Goal: Task Accomplishment & Management: Use online tool/utility

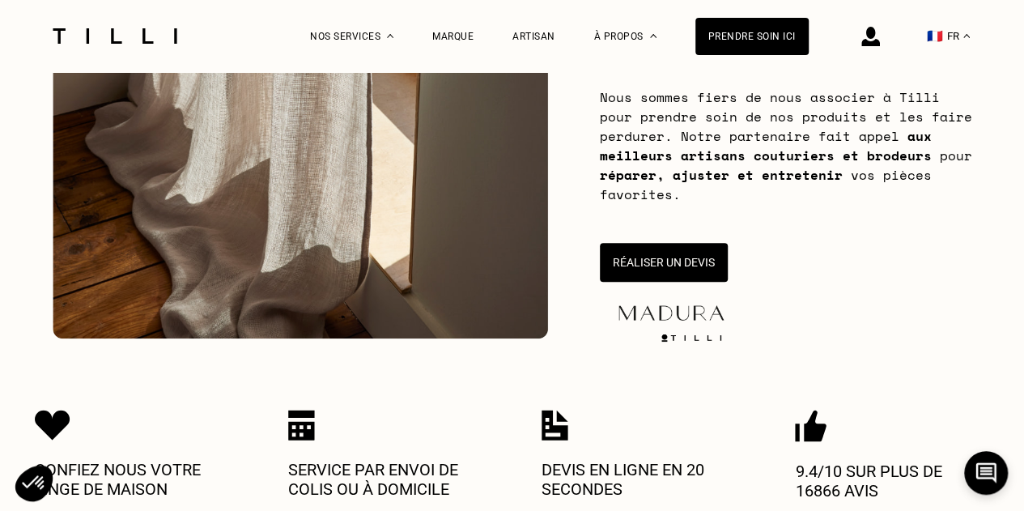
scroll to position [324, 0]
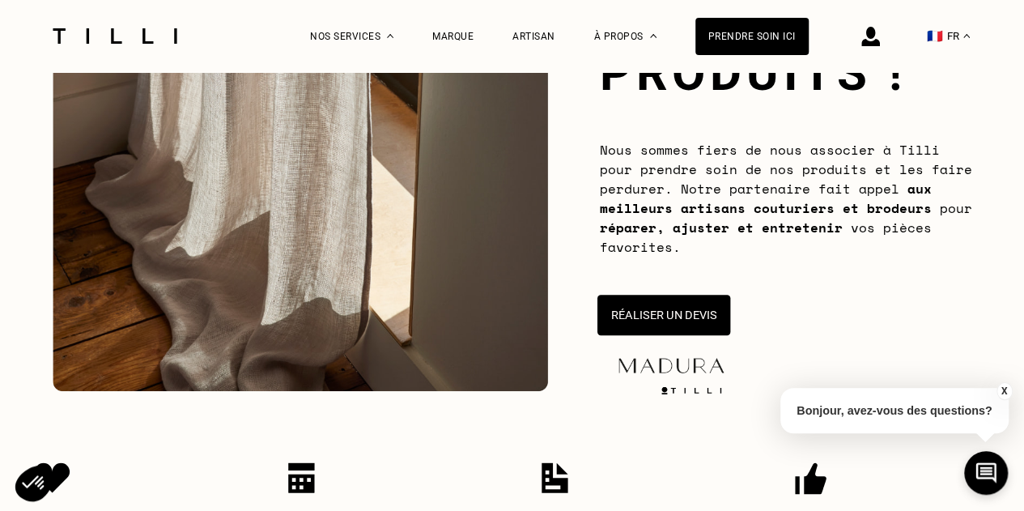
click at [667, 313] on button "Réaliser un devis" at bounding box center [663, 315] width 133 height 40
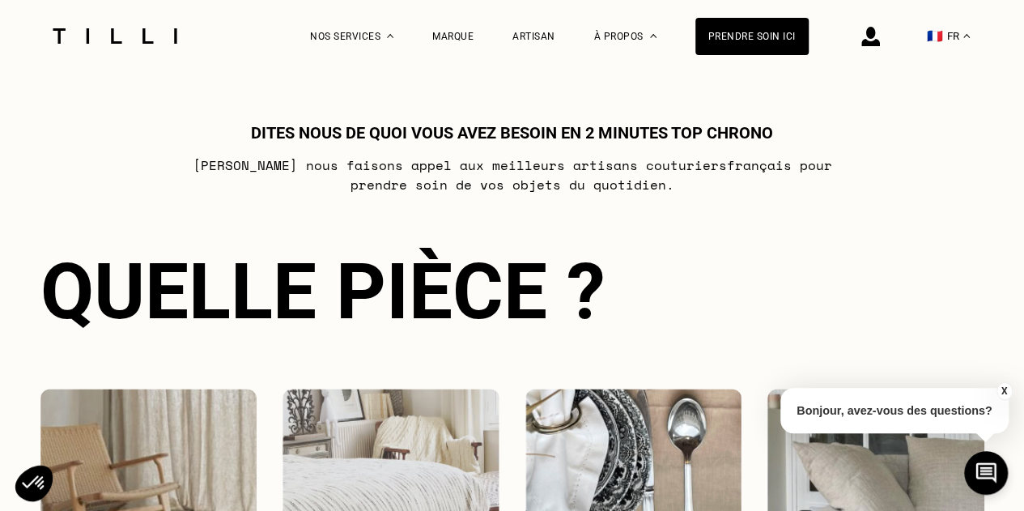
scroll to position [883, 0]
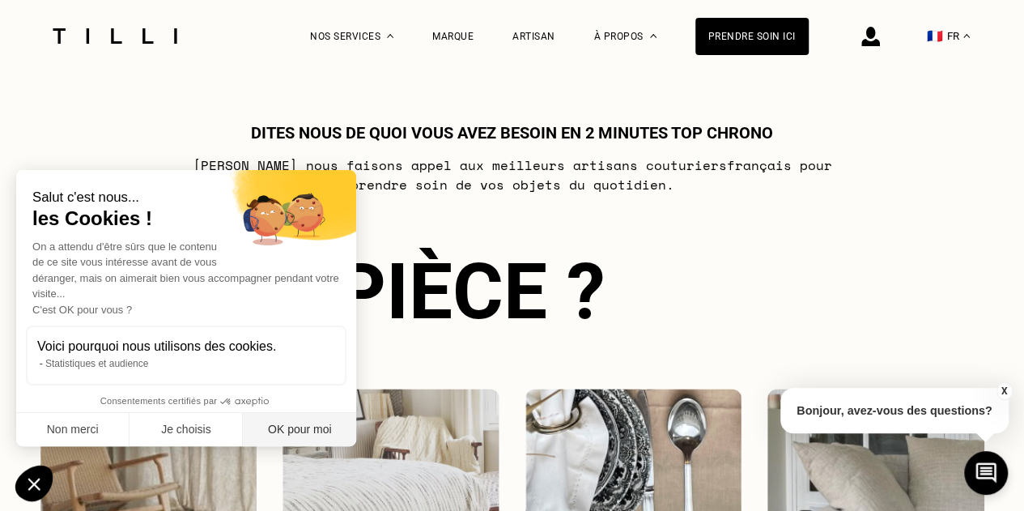
click at [300, 430] on button "OK pour moi" at bounding box center [299, 430] width 113 height 34
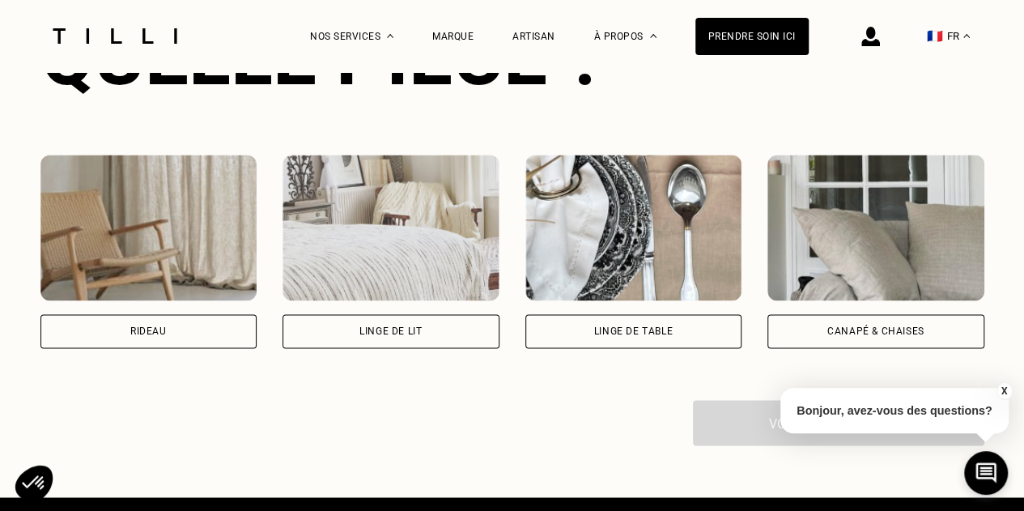
scroll to position [1125, 0]
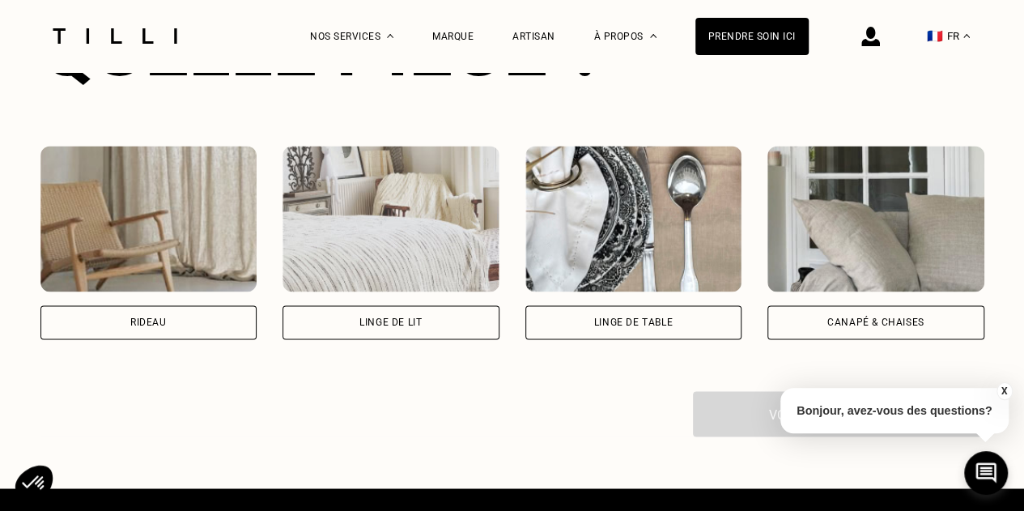
click at [217, 266] on img at bounding box center [148, 219] width 217 height 146
select select "FR"
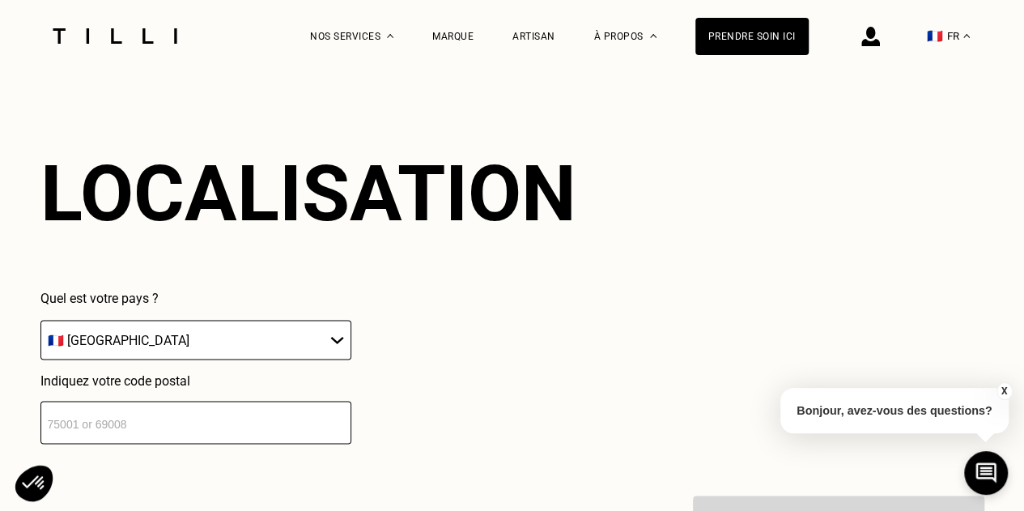
scroll to position [1583, 0]
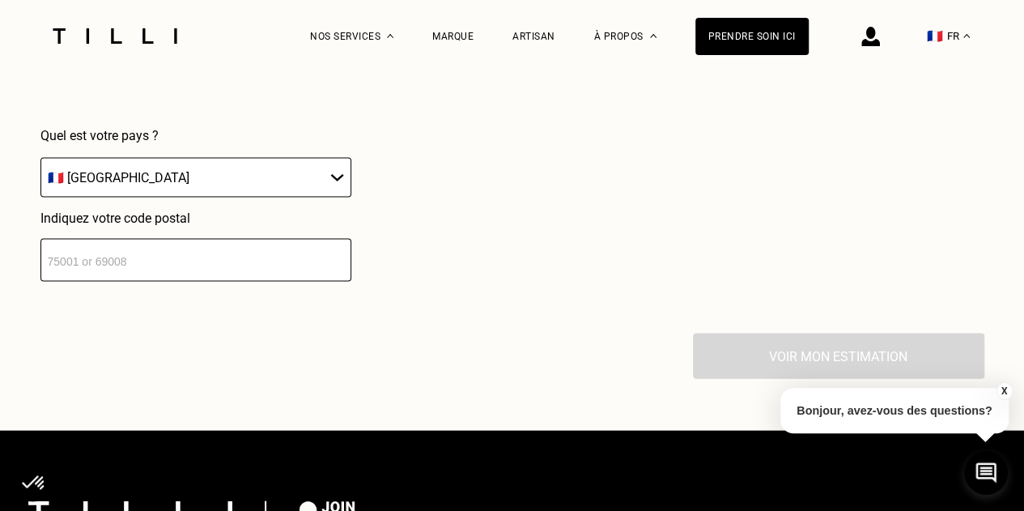
click at [239, 263] on input "number" at bounding box center [195, 260] width 311 height 43
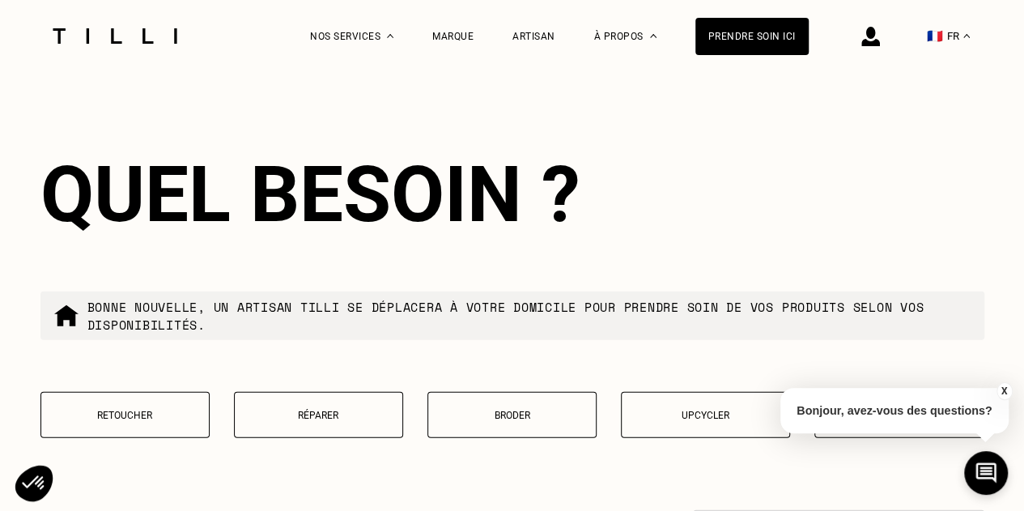
scroll to position [1823, 0]
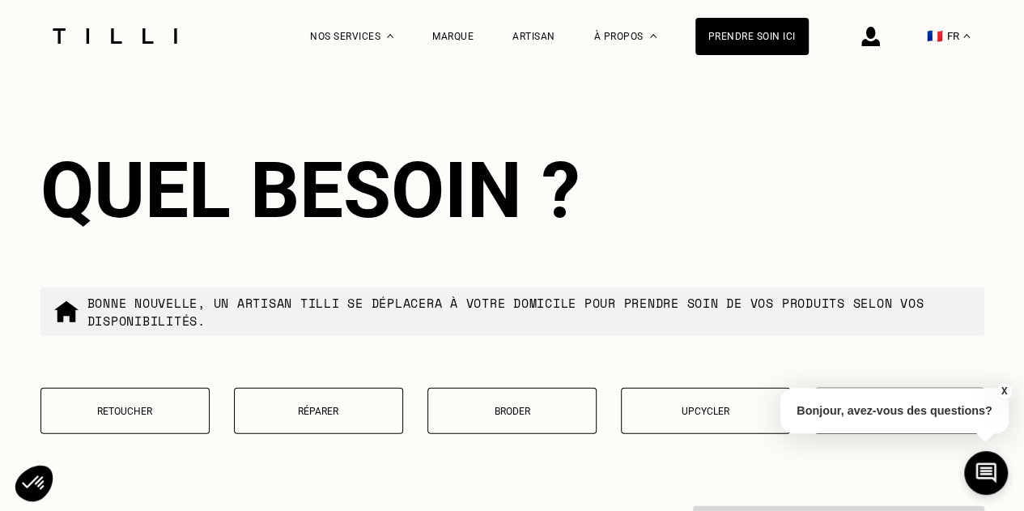
type input "75004"
click at [1001, 389] on button "X" at bounding box center [1004, 391] width 16 height 18
click at [130, 417] on p "Retoucher" at bounding box center [124, 411] width 151 height 11
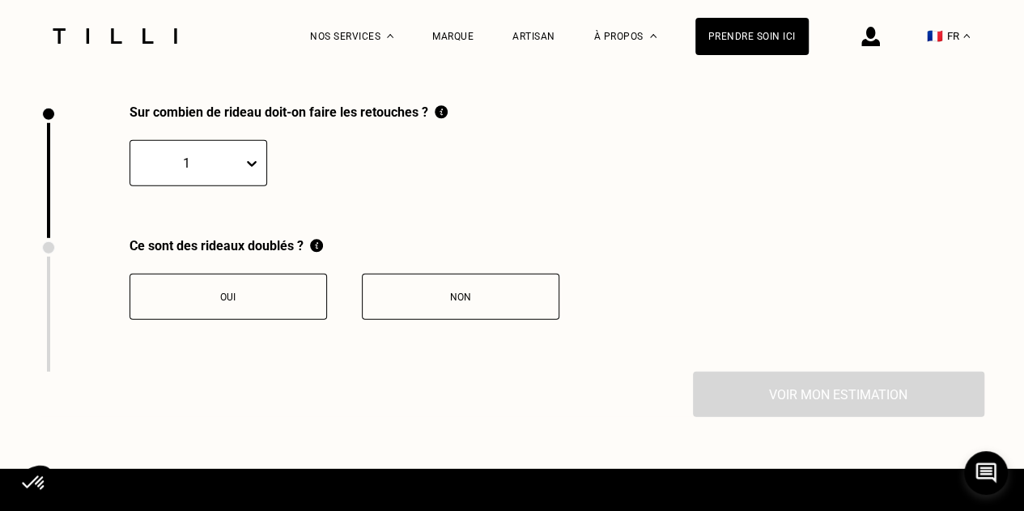
scroll to position [2239, 0]
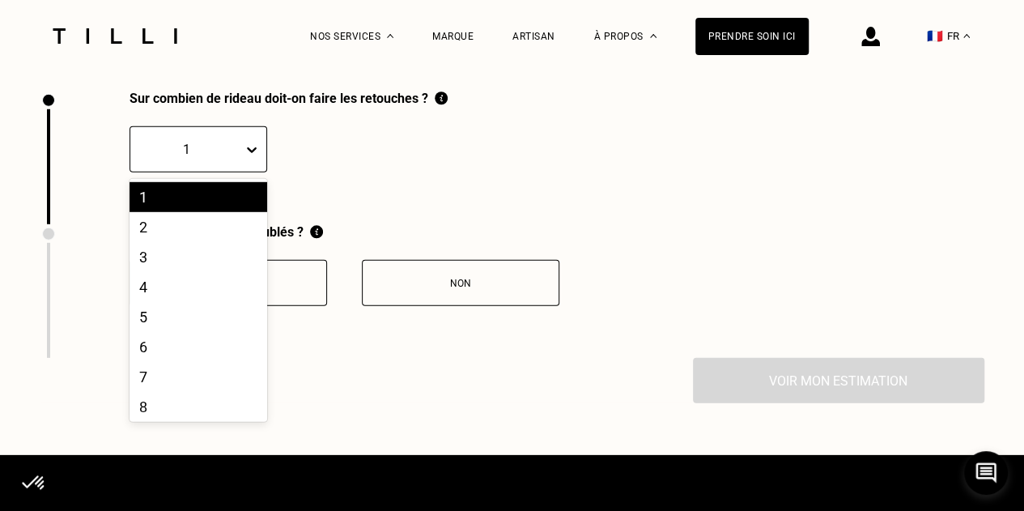
click at [244, 156] on icon at bounding box center [252, 150] width 16 height 16
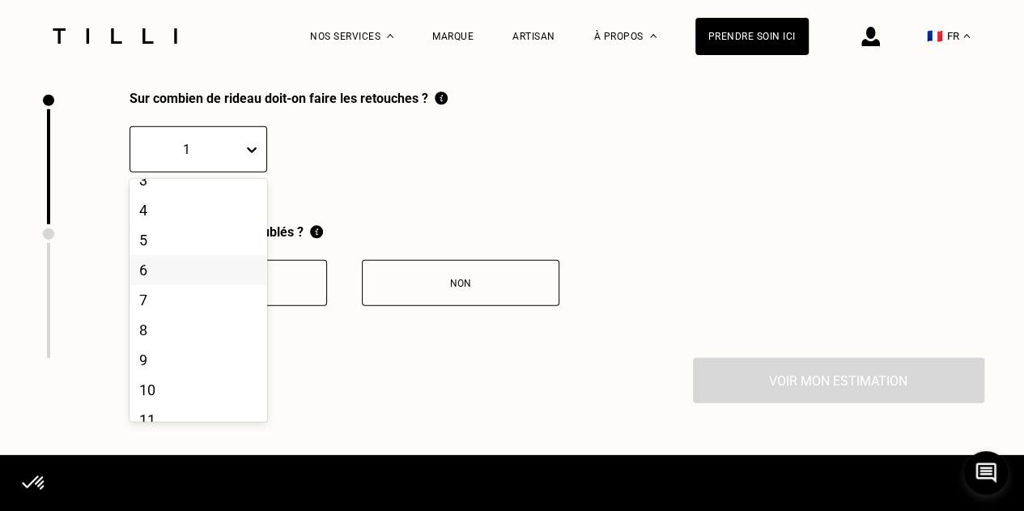
scroll to position [162, 0]
click at [181, 345] on div "11" at bounding box center [199, 335] width 138 height 30
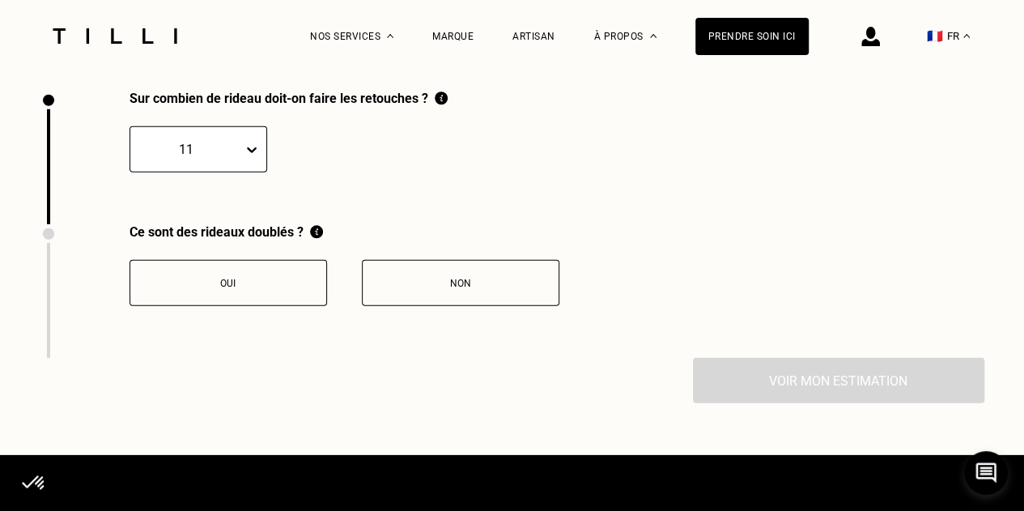
click at [386, 289] on div "Non" at bounding box center [461, 283] width 180 height 11
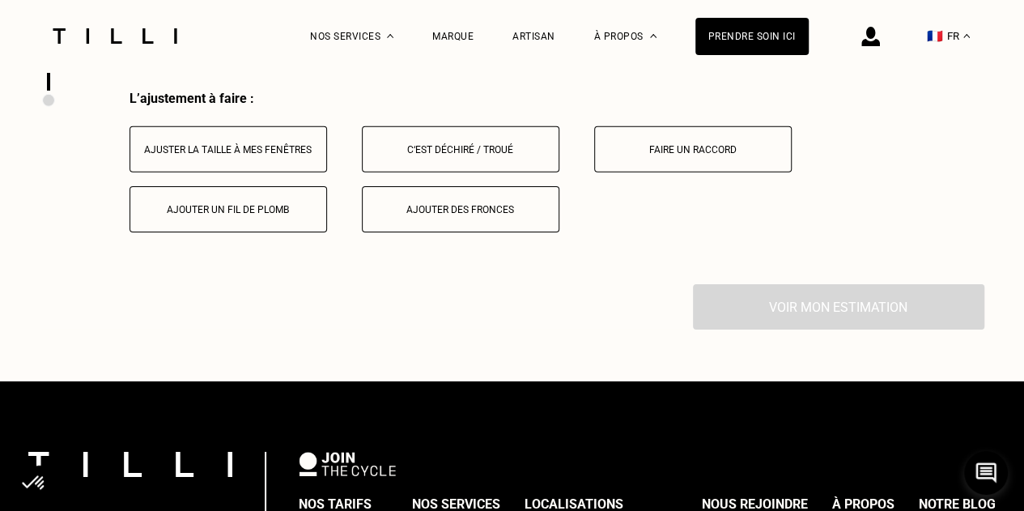
scroll to position [2507, 0]
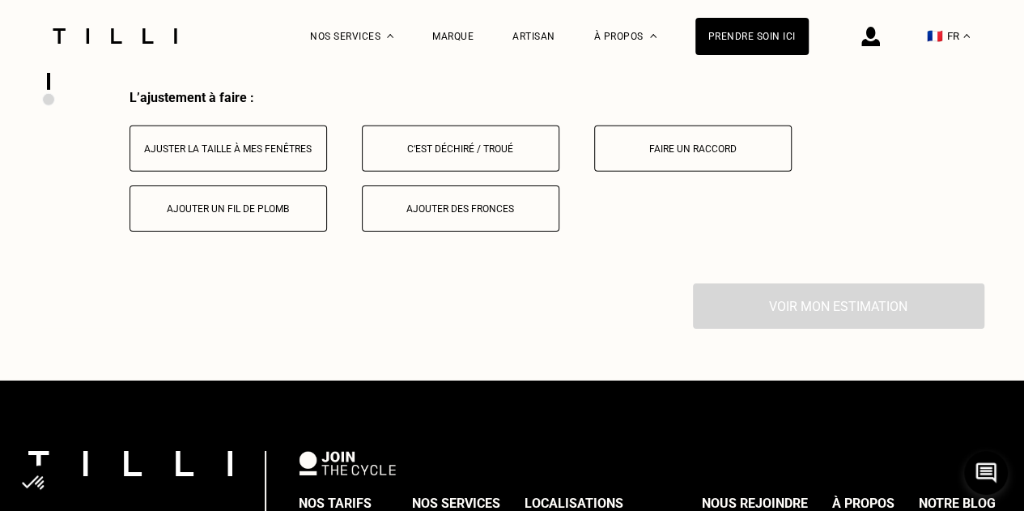
click at [273, 155] on div "Ajuster la taille à mes fenêtres" at bounding box center [228, 148] width 180 height 11
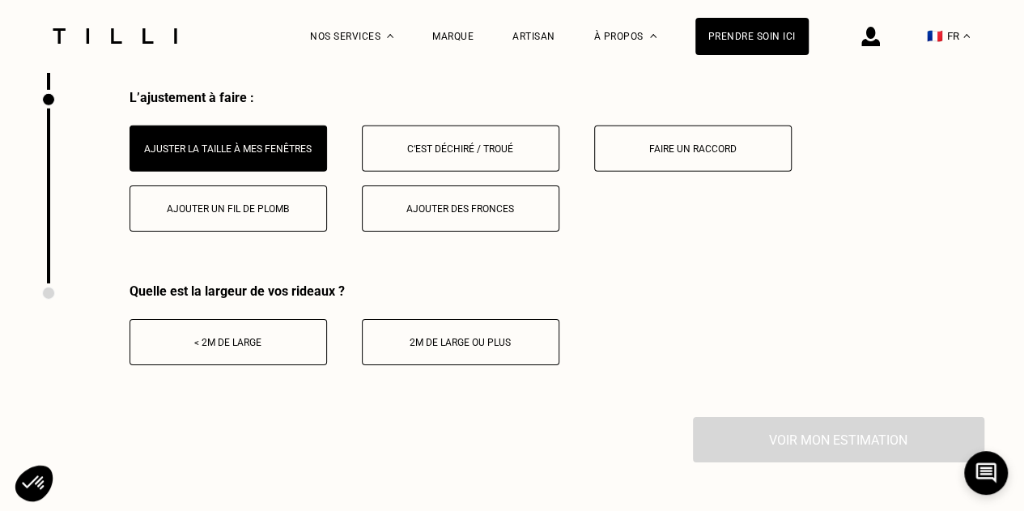
click at [467, 359] on button "2m de large ou plus" at bounding box center [461, 342] width 198 height 46
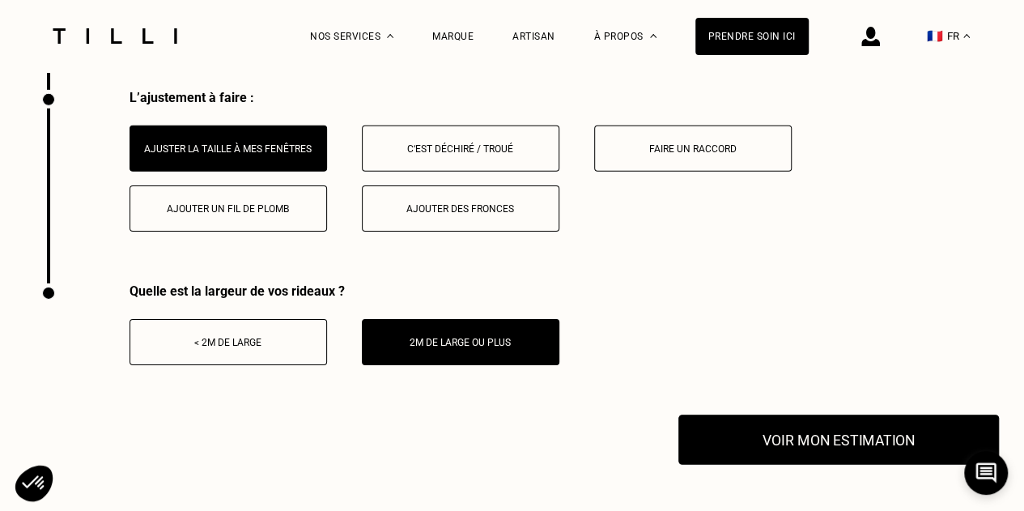
click at [878, 453] on button "Voir mon estimation" at bounding box center [839, 440] width 321 height 50
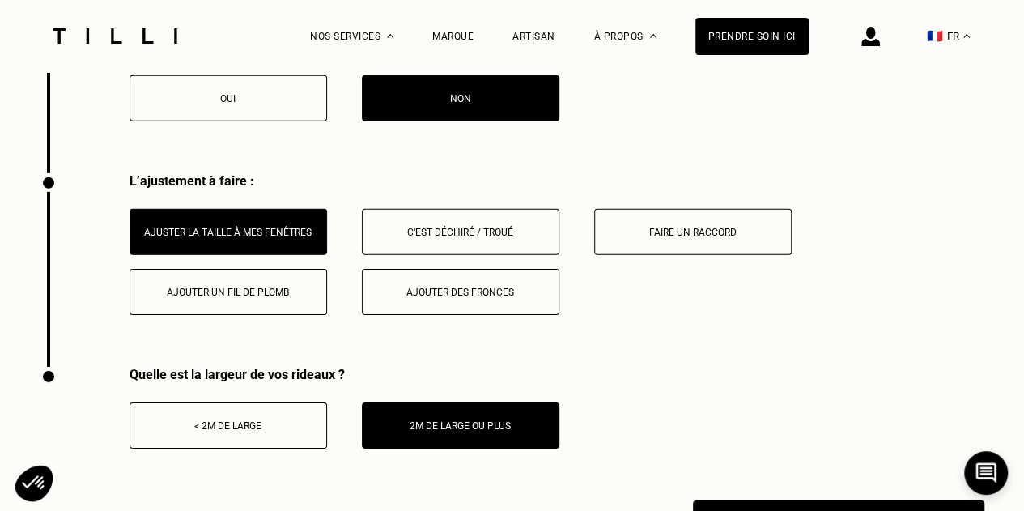
scroll to position [2345, 0]
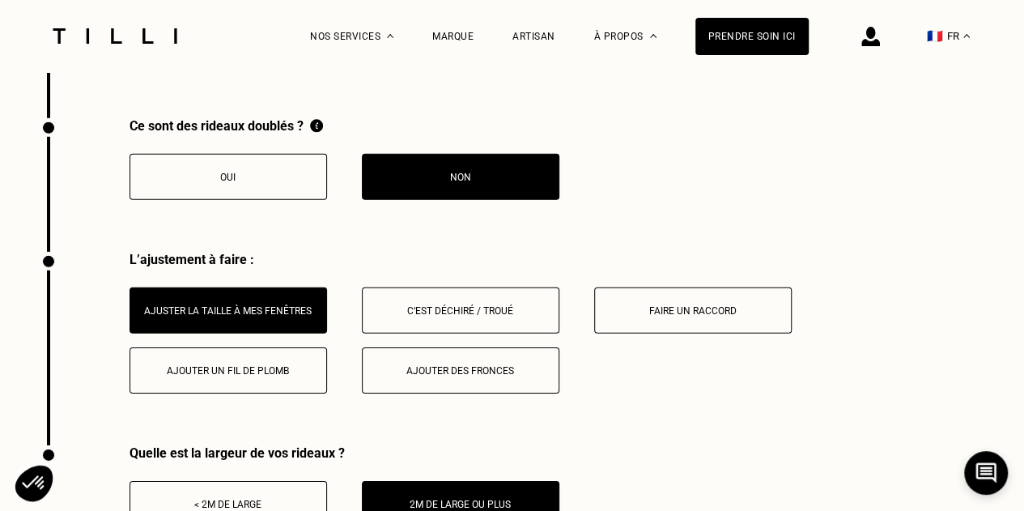
click at [249, 195] on button "Oui" at bounding box center [229, 177] width 198 height 46
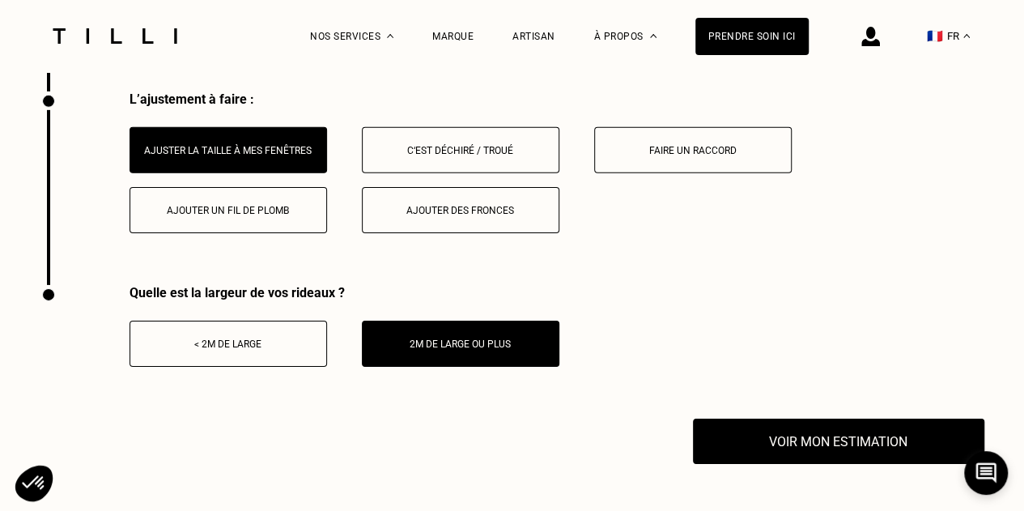
scroll to position [2507, 0]
